Goal: Use online tool/utility: Utilize a website feature to perform a specific function

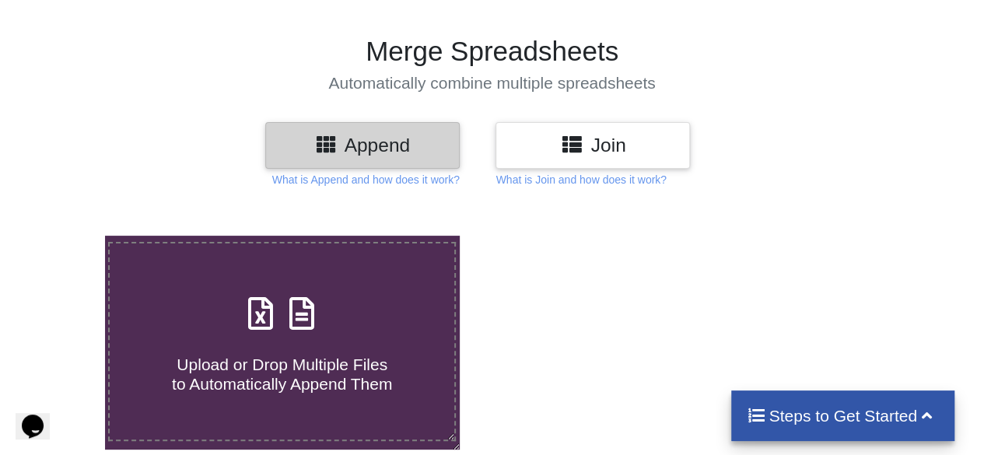
scroll to position [156, 0]
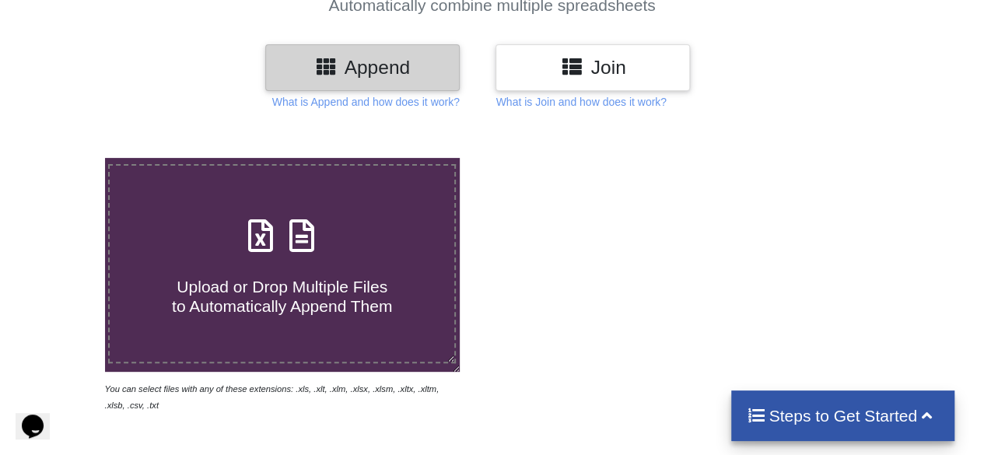
click at [264, 259] on div "Upload or Drop Multiple Files to Automatically Append Them" at bounding box center [282, 264] width 344 height 105
click at [65, 158] on input "Upload or Drop Multiple Files to Automatically Append Them" at bounding box center [65, 158] width 0 height 0
type input "C:\fakepath\52WeekHigh_29-Sept-2025.csv"
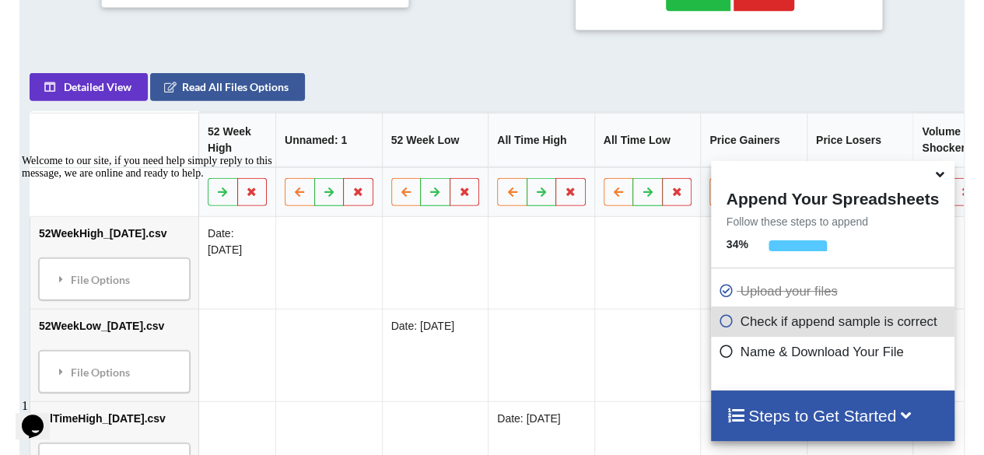
scroll to position [694, 0]
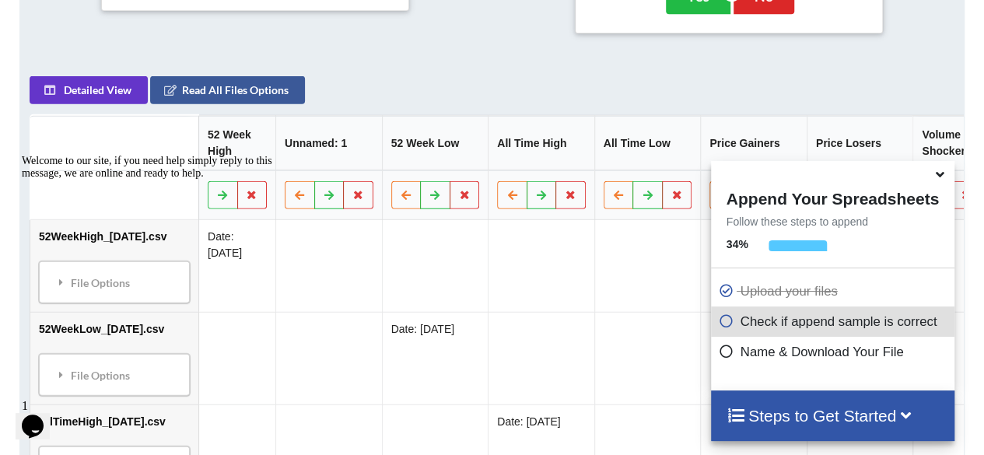
click at [739, 407] on icon at bounding box center [735, 414] width 19 height 16
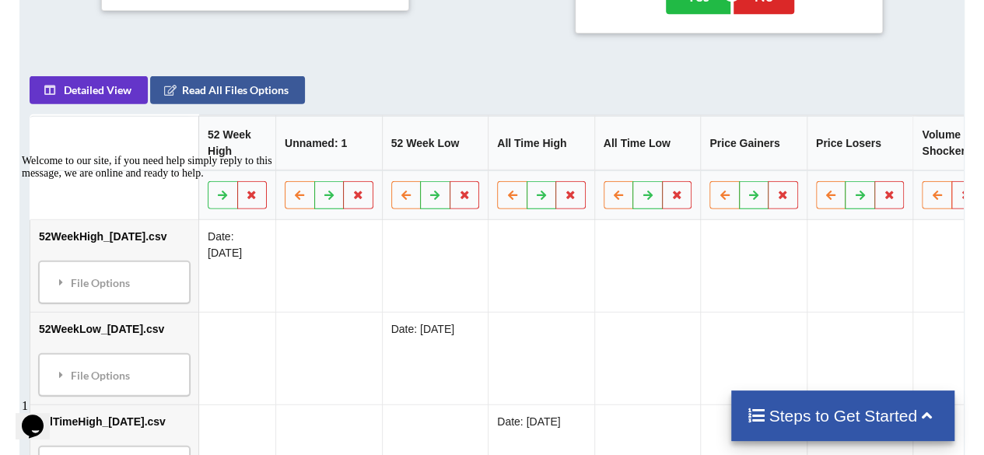
click at [763, 412] on h4 "Steps to Get Started" at bounding box center [843, 415] width 192 height 19
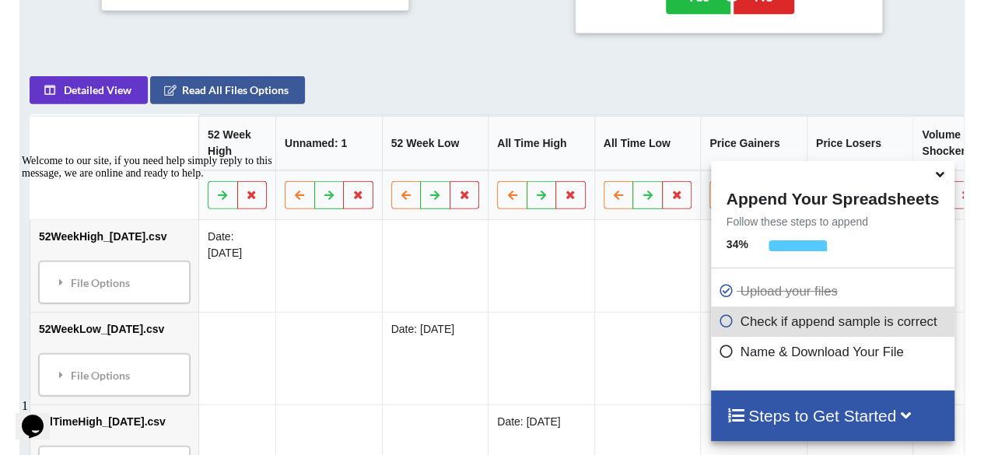
click at [720, 325] on icon at bounding box center [727, 318] width 16 height 13
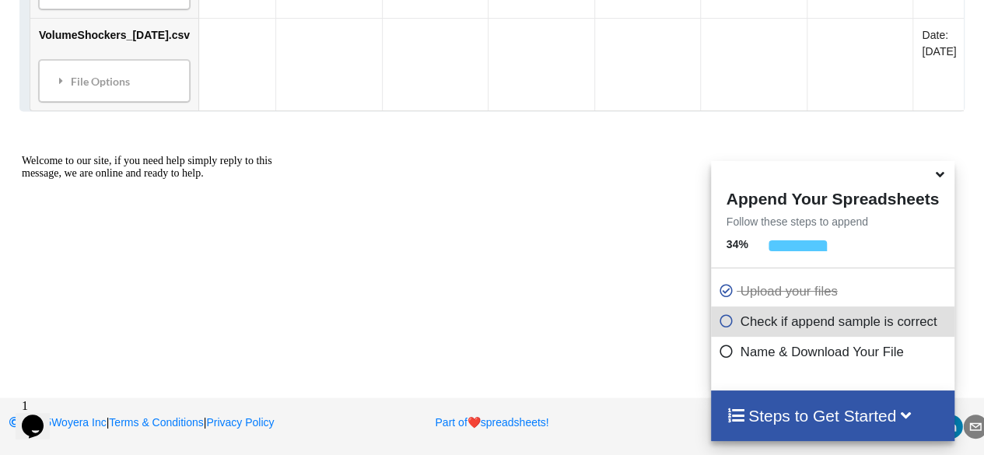
scroll to position [1555, 0]
click at [944, 178] on icon at bounding box center [940, 172] width 16 height 14
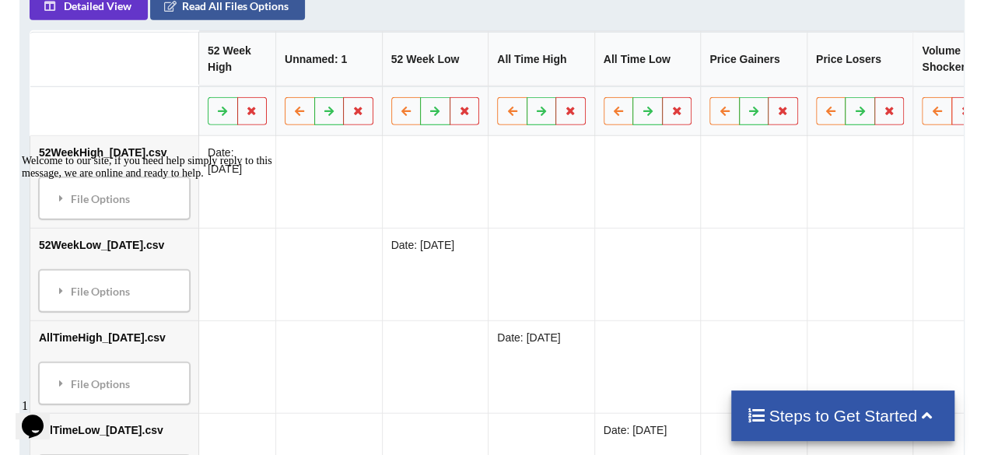
scroll to position [700, 0]
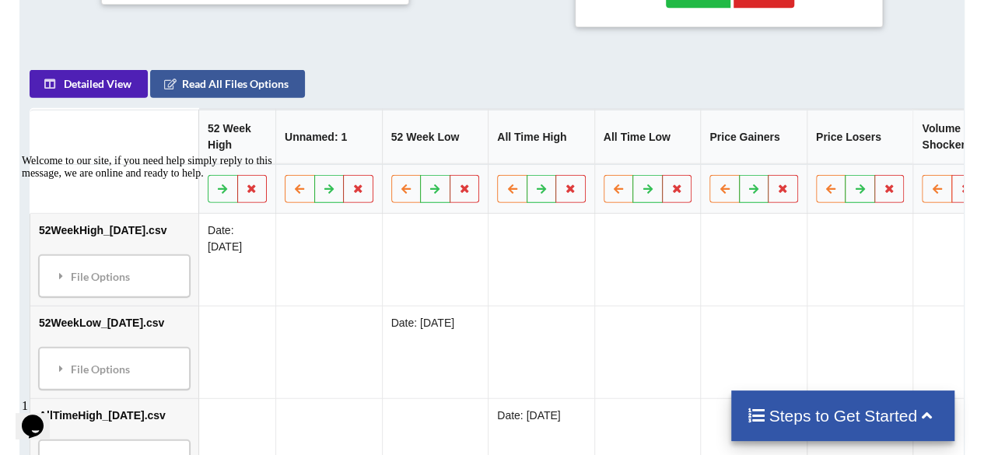
click at [112, 86] on button "Detailed View" at bounding box center [89, 83] width 118 height 28
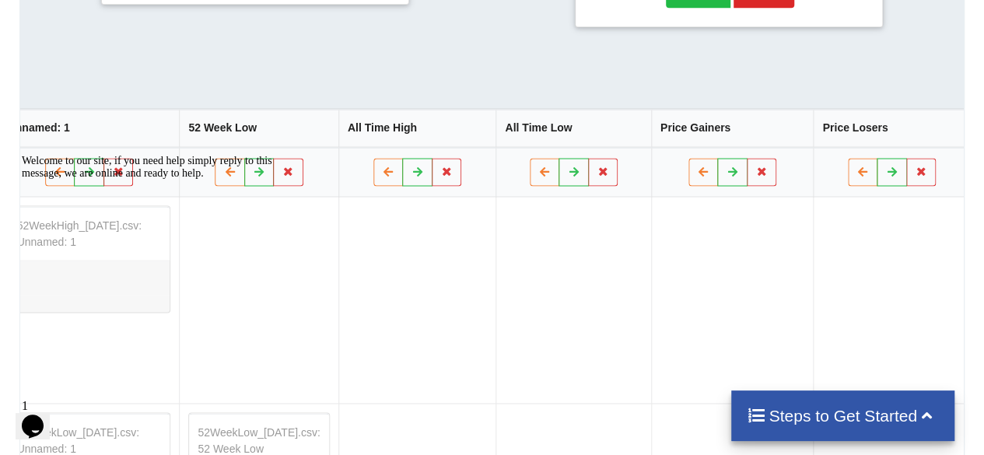
scroll to position [0, 362]
click at [580, 175] on icon at bounding box center [573, 170] width 13 height 9
click at [583, 176] on icon at bounding box center [576, 170] width 13 height 9
click at [580, 176] on icon at bounding box center [573, 170] width 13 height 9
click at [583, 175] on icon at bounding box center [576, 170] width 13 height 9
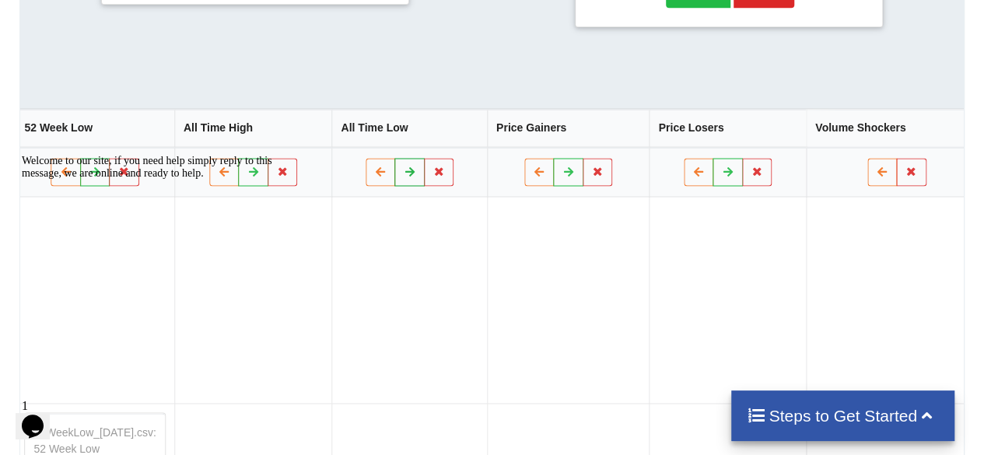
scroll to position [0, 491]
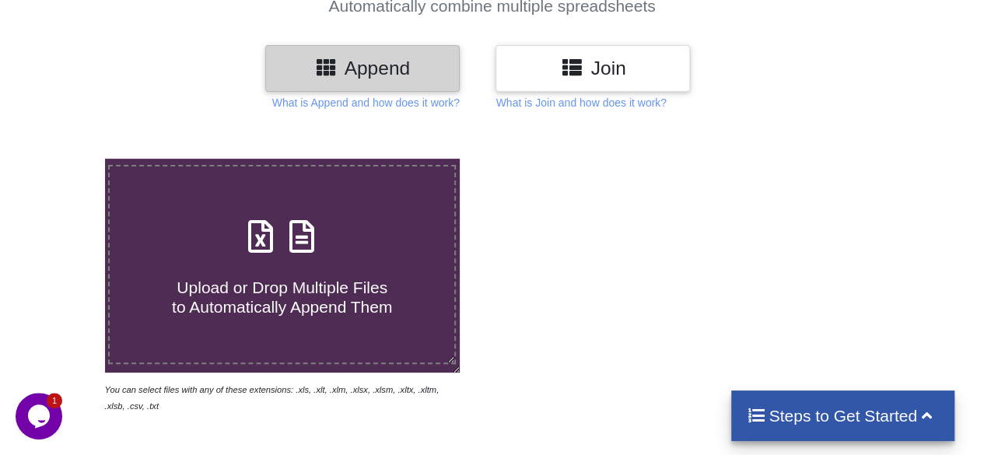
scroll to position [156, 0]
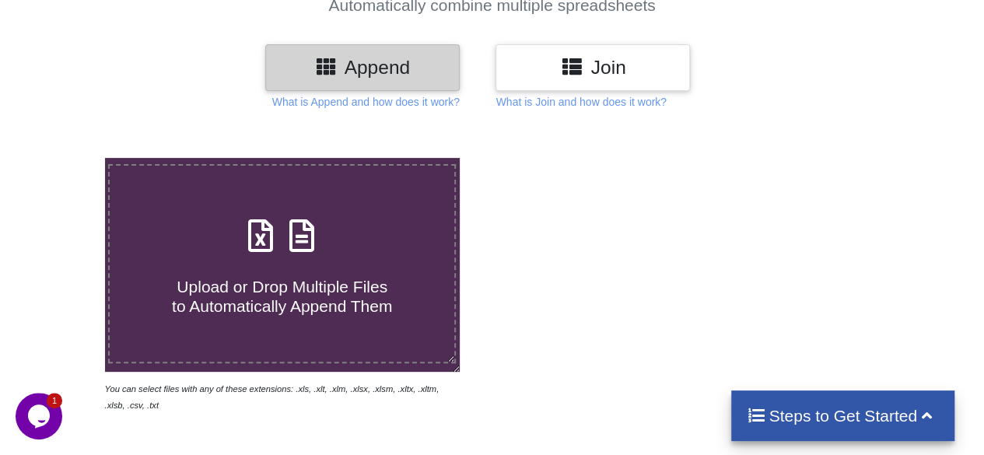
click at [358, 214] on div "Upload or Drop Multiple Files to Automatically Append Them" at bounding box center [282, 264] width 344 height 105
click at [65, 158] on input "Upload or Drop Multiple Files to Automatically Append Them" at bounding box center [65, 158] width 0 height 0
type input "C:\fakepath\PriceGainers_[DATE].csv"
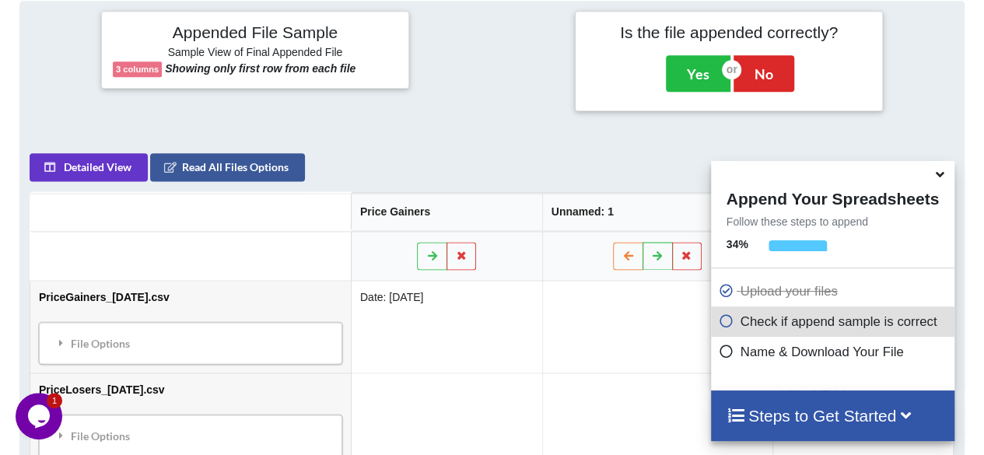
scroll to position [616, 0]
click at [939, 172] on icon at bounding box center [940, 172] width 16 height 14
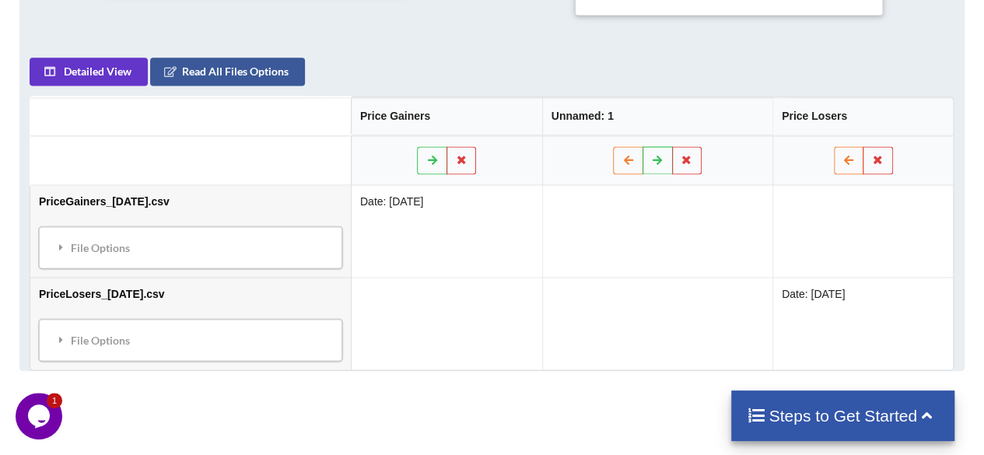
scroll to position [771, 0]
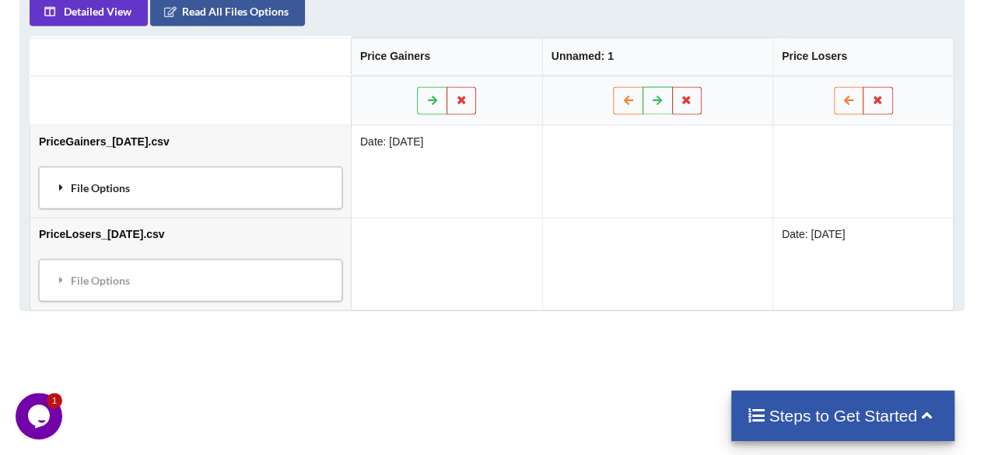
click at [62, 186] on icon at bounding box center [61, 186] width 14 height 11
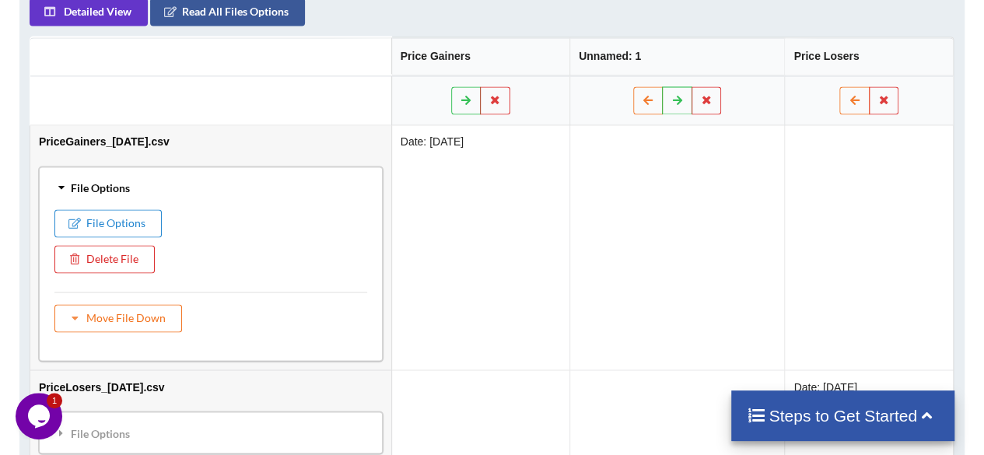
click at [62, 187] on icon at bounding box center [61, 187] width 11 height 14
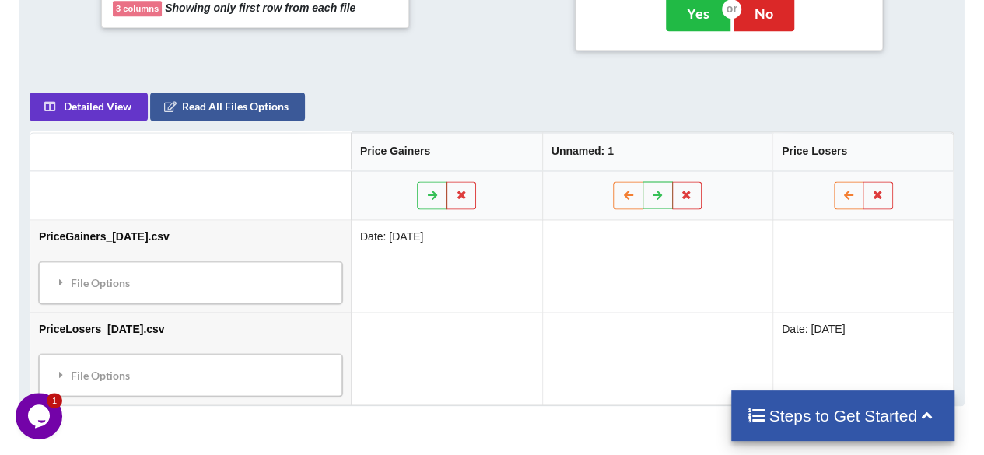
scroll to position [538, 0]
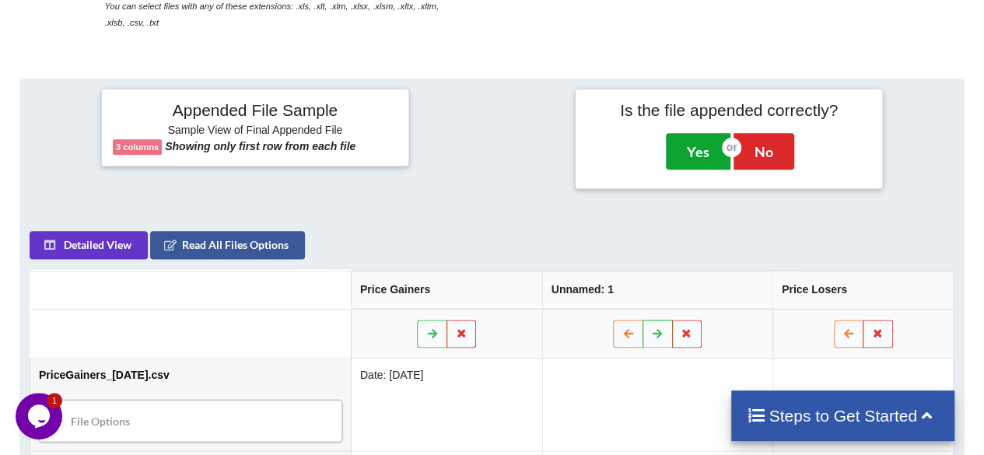
click at [697, 152] on button "Yes" at bounding box center [698, 151] width 65 height 36
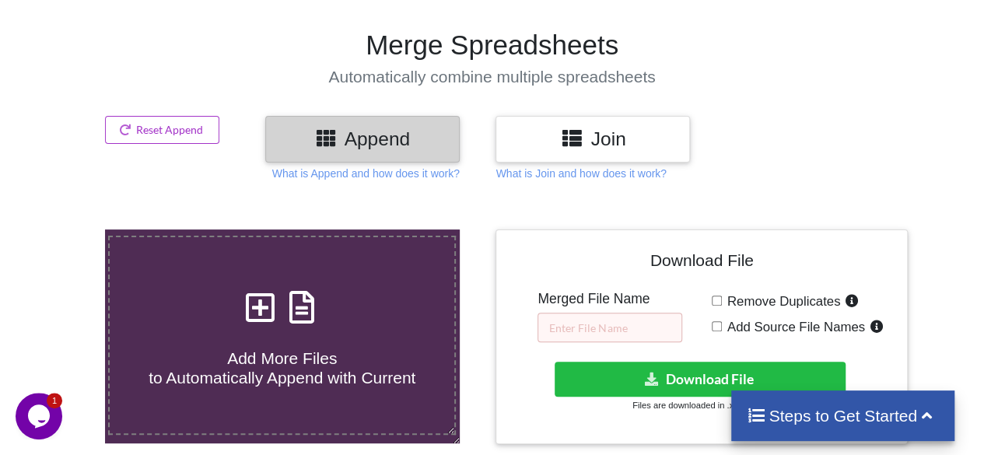
scroll to position [235, 0]
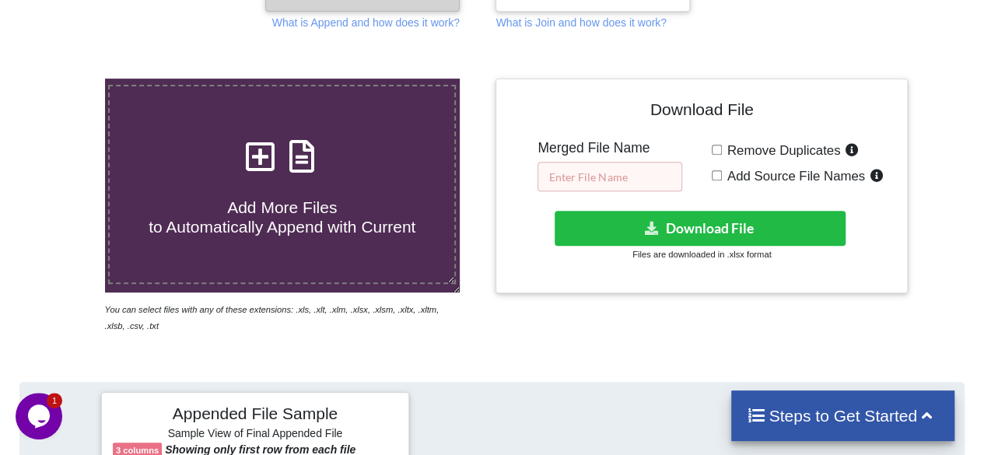
click at [618, 177] on input "text" at bounding box center [609, 177] width 145 height 30
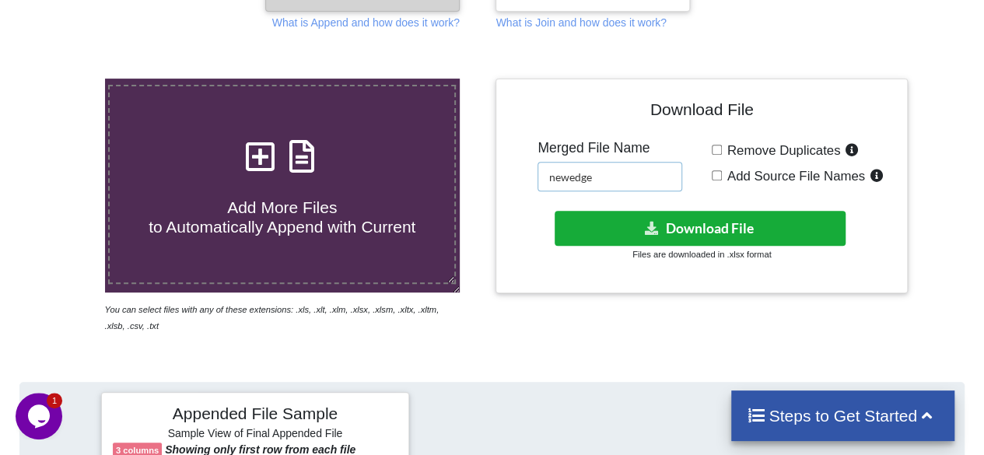
type input "newedge"
click at [622, 223] on button "Download File" at bounding box center [700, 228] width 292 height 35
